Goal: Navigation & Orientation: Understand site structure

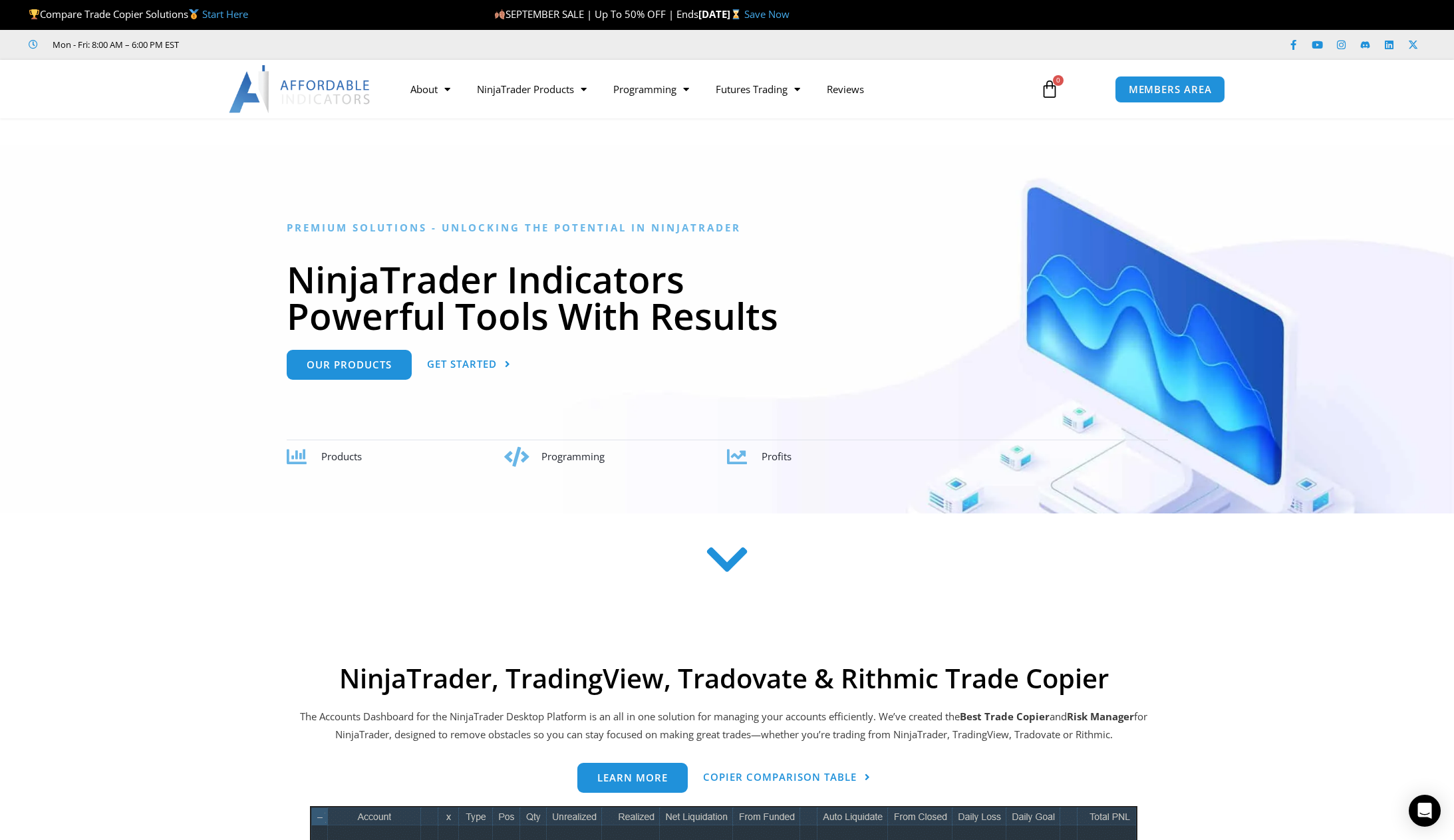
click at [179, 587] on section at bounding box center [727, 581] width 1454 height 103
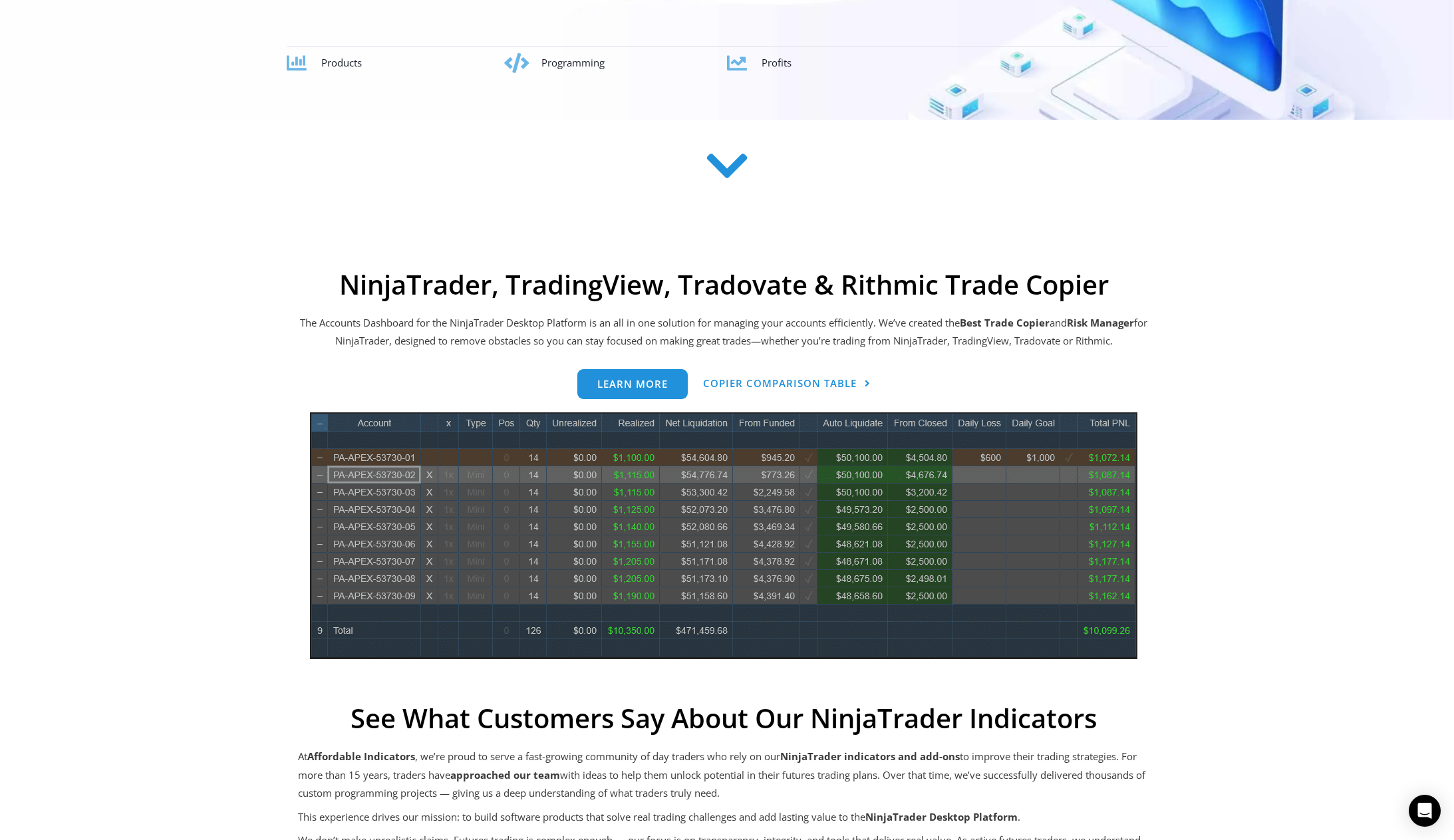
scroll to position [466, 0]
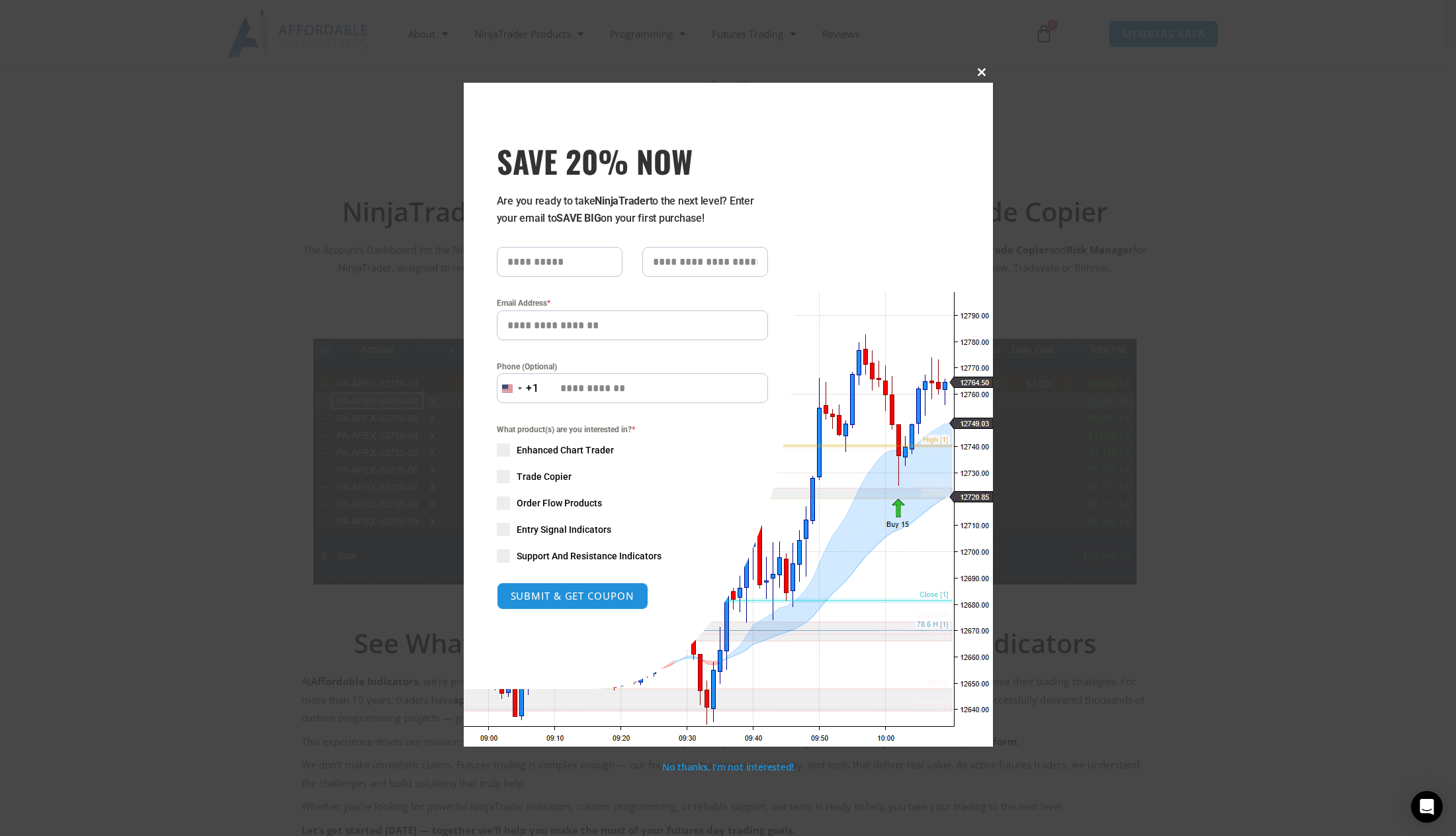
click at [986, 72] on span "SAVE 20% NOW popup" at bounding box center [982, 72] width 21 height 8
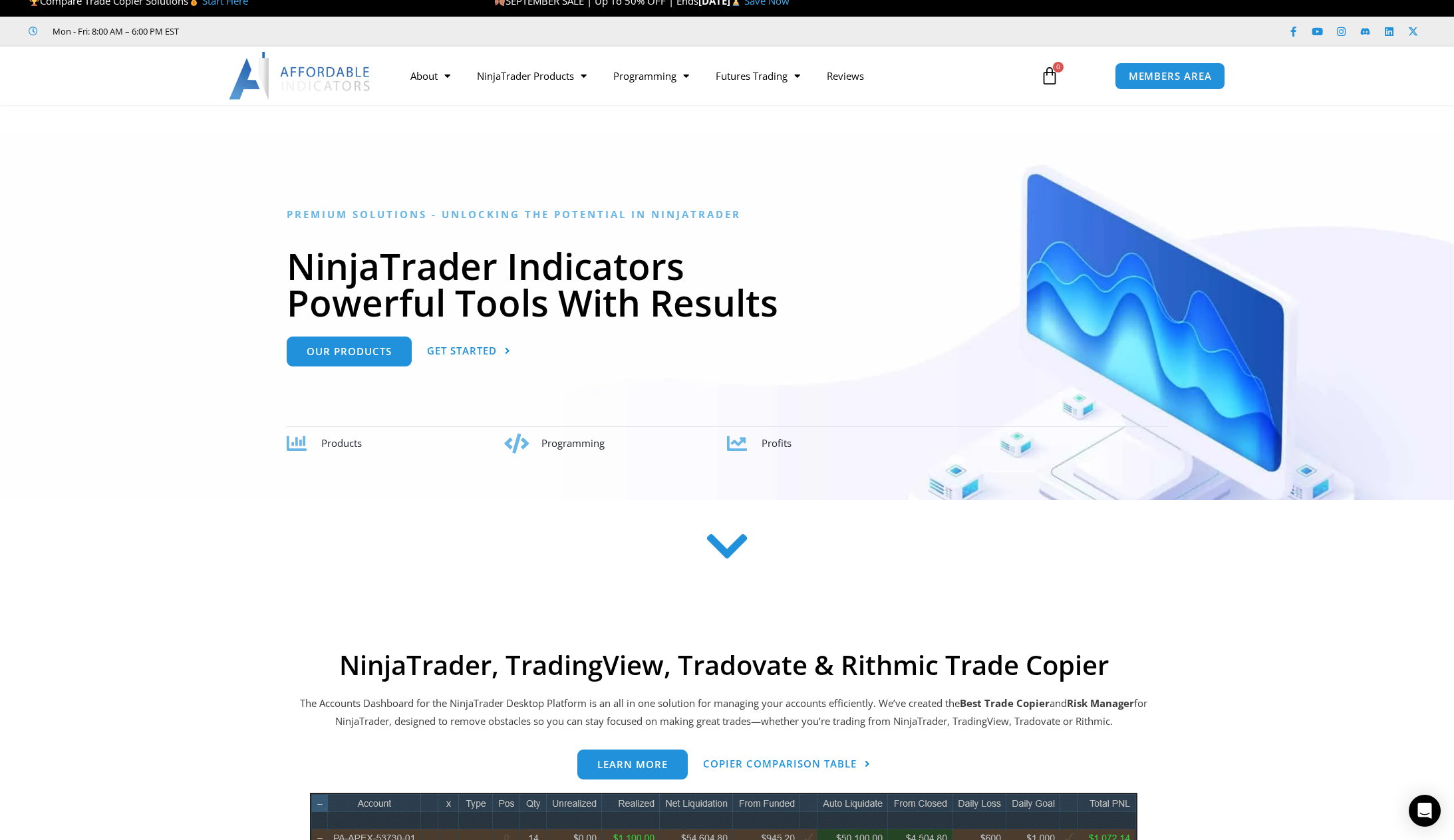
scroll to position [0, 0]
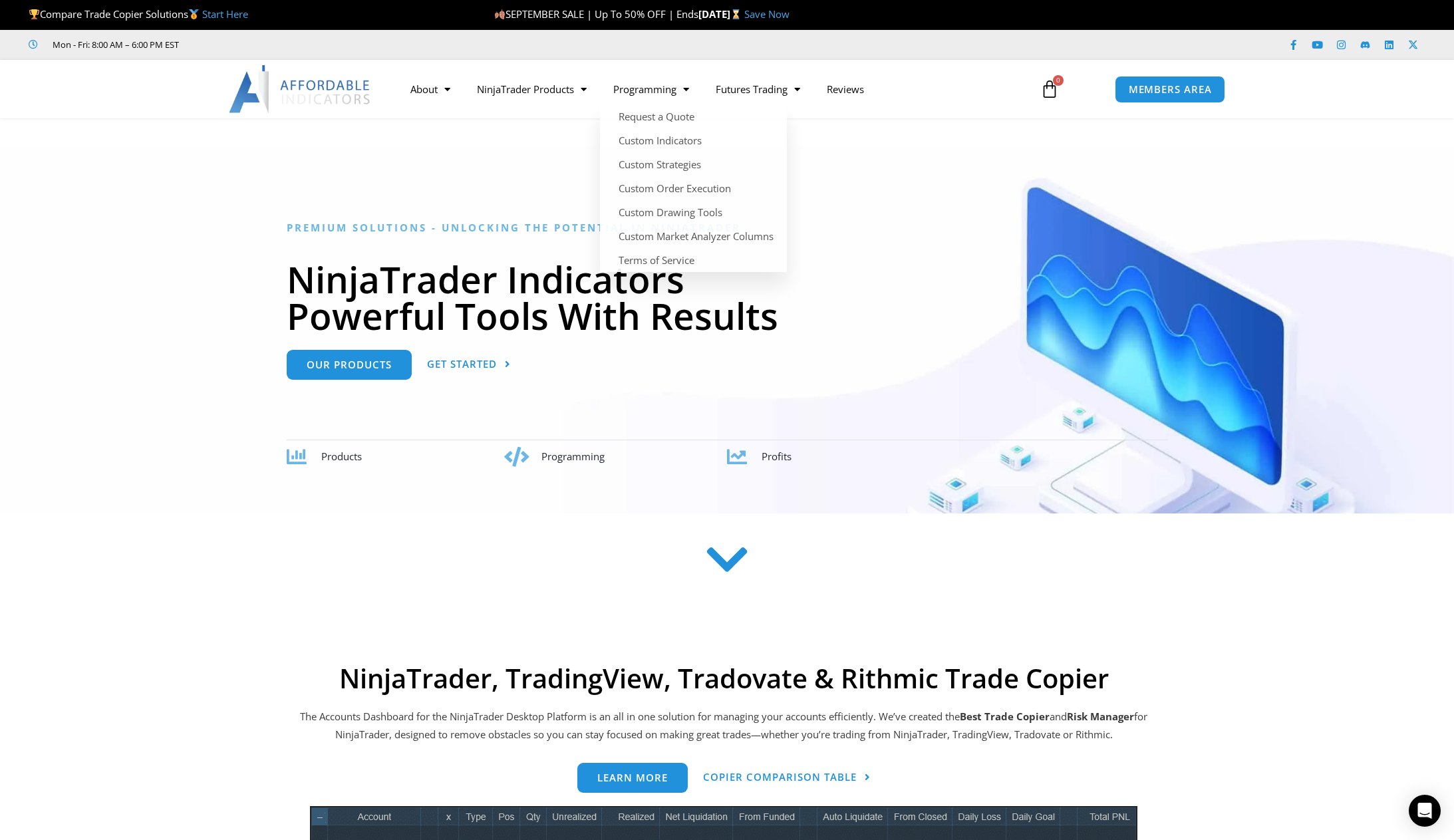
click at [141, 200] on div at bounding box center [727, 328] width 1454 height 368
